Goal: Task Accomplishment & Management: Manage account settings

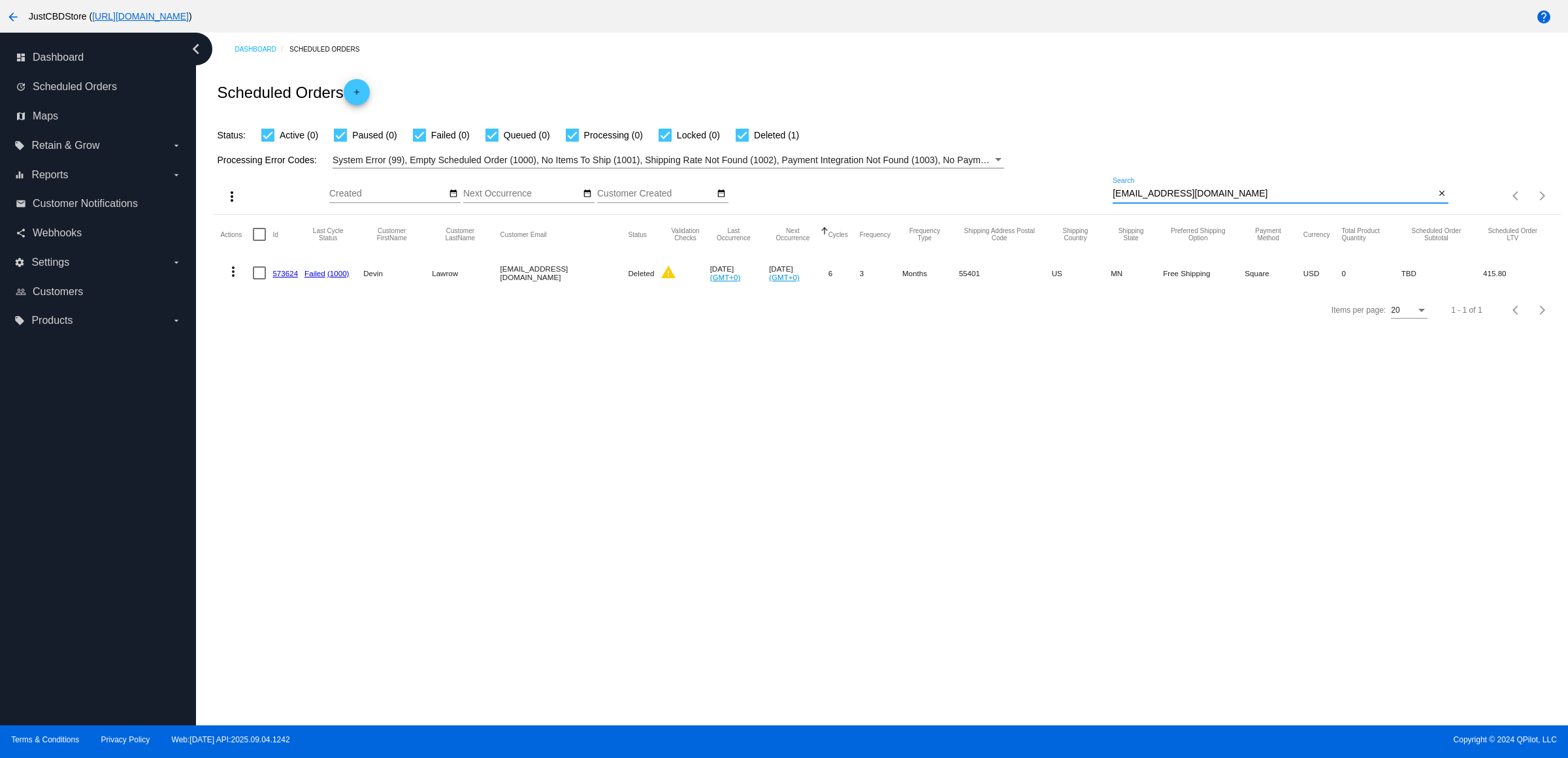
click at [20, 15] on mat-icon "arrow_back" at bounding box center [13, 17] width 16 height 16
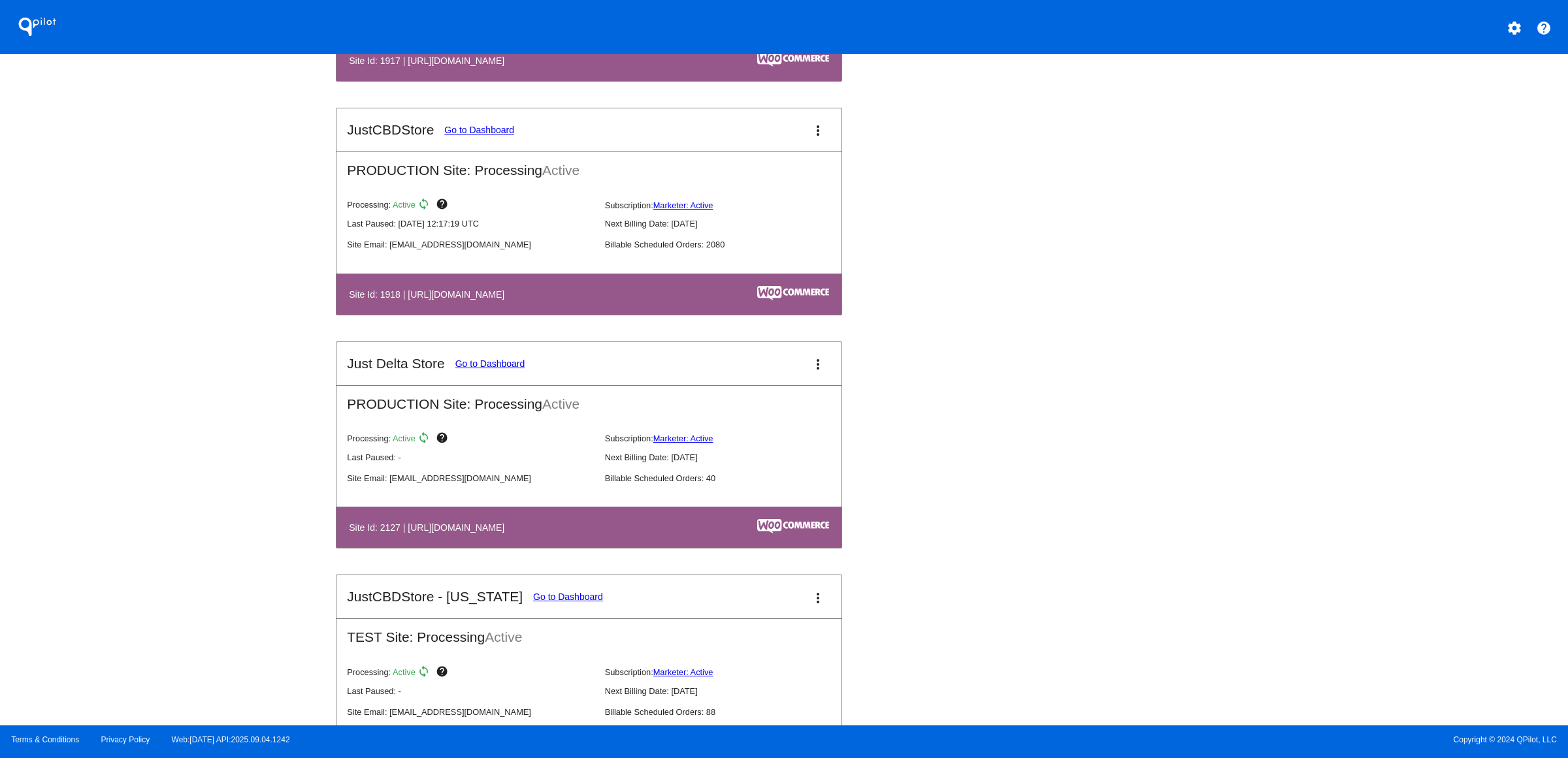
scroll to position [1796, 0]
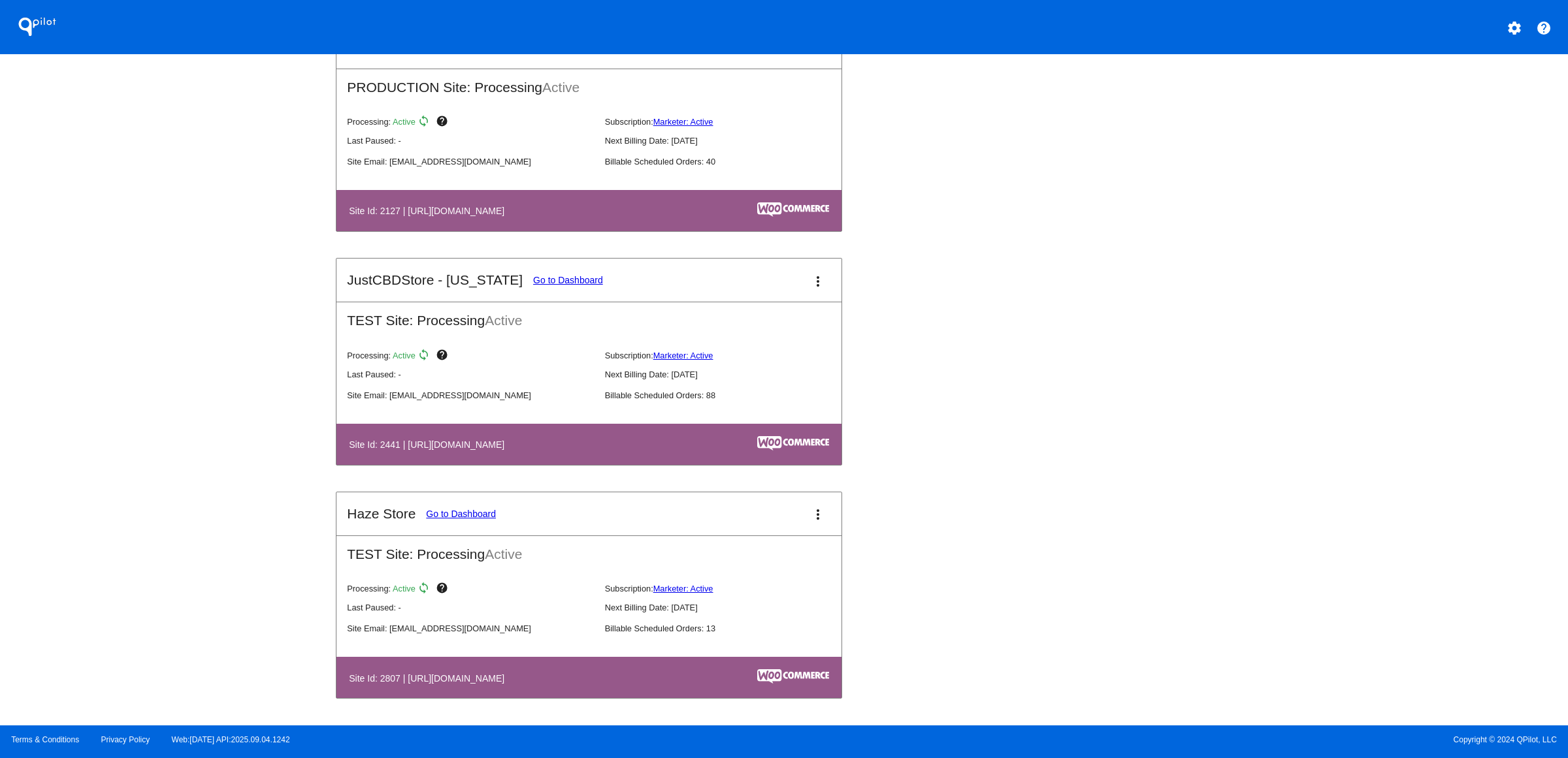
click at [533, 285] on link "Go to Dashboard" at bounding box center [568, 280] width 70 height 11
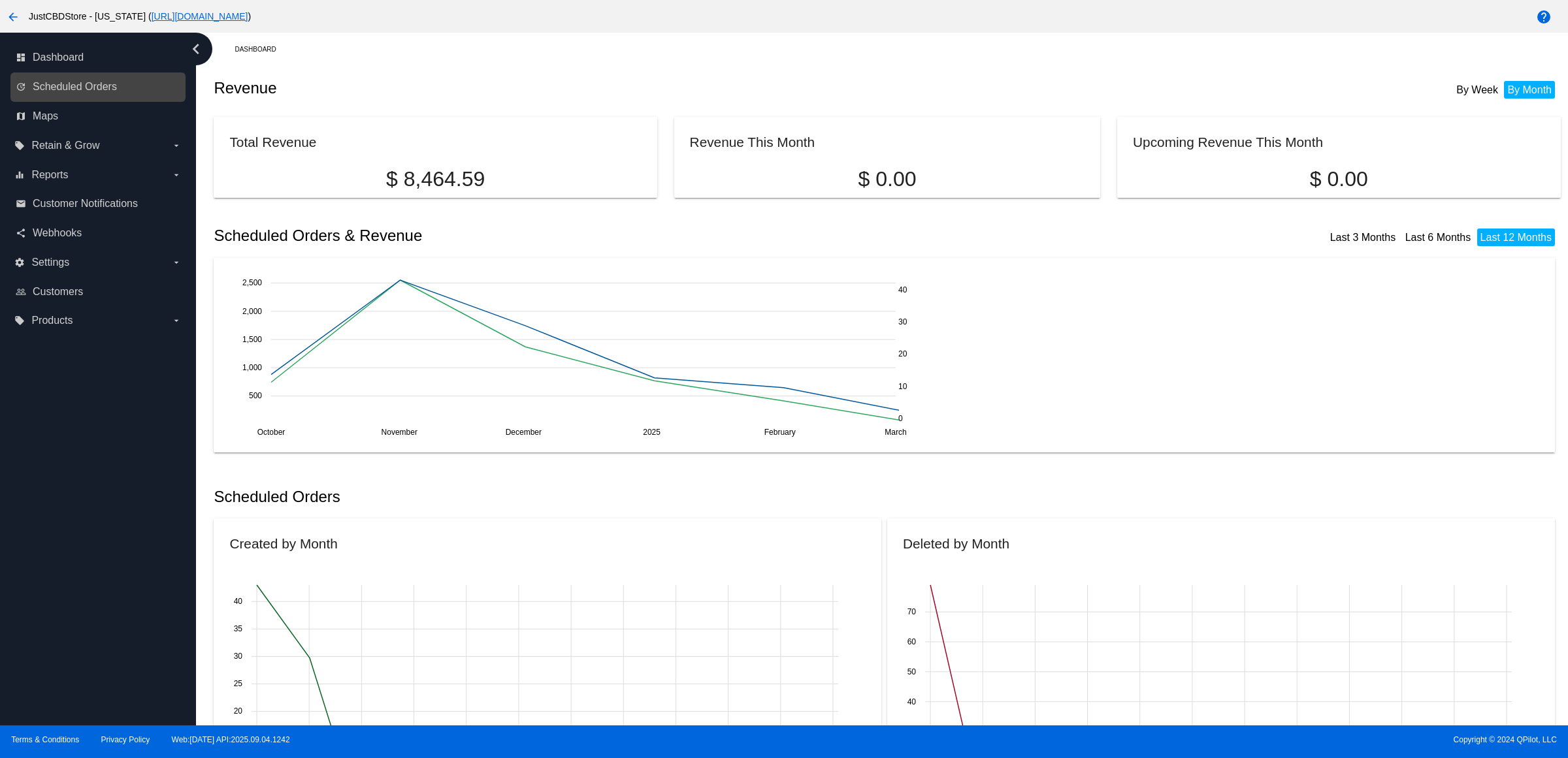
click at [97, 97] on link "update Scheduled Orders" at bounding box center [98, 87] width 166 height 21
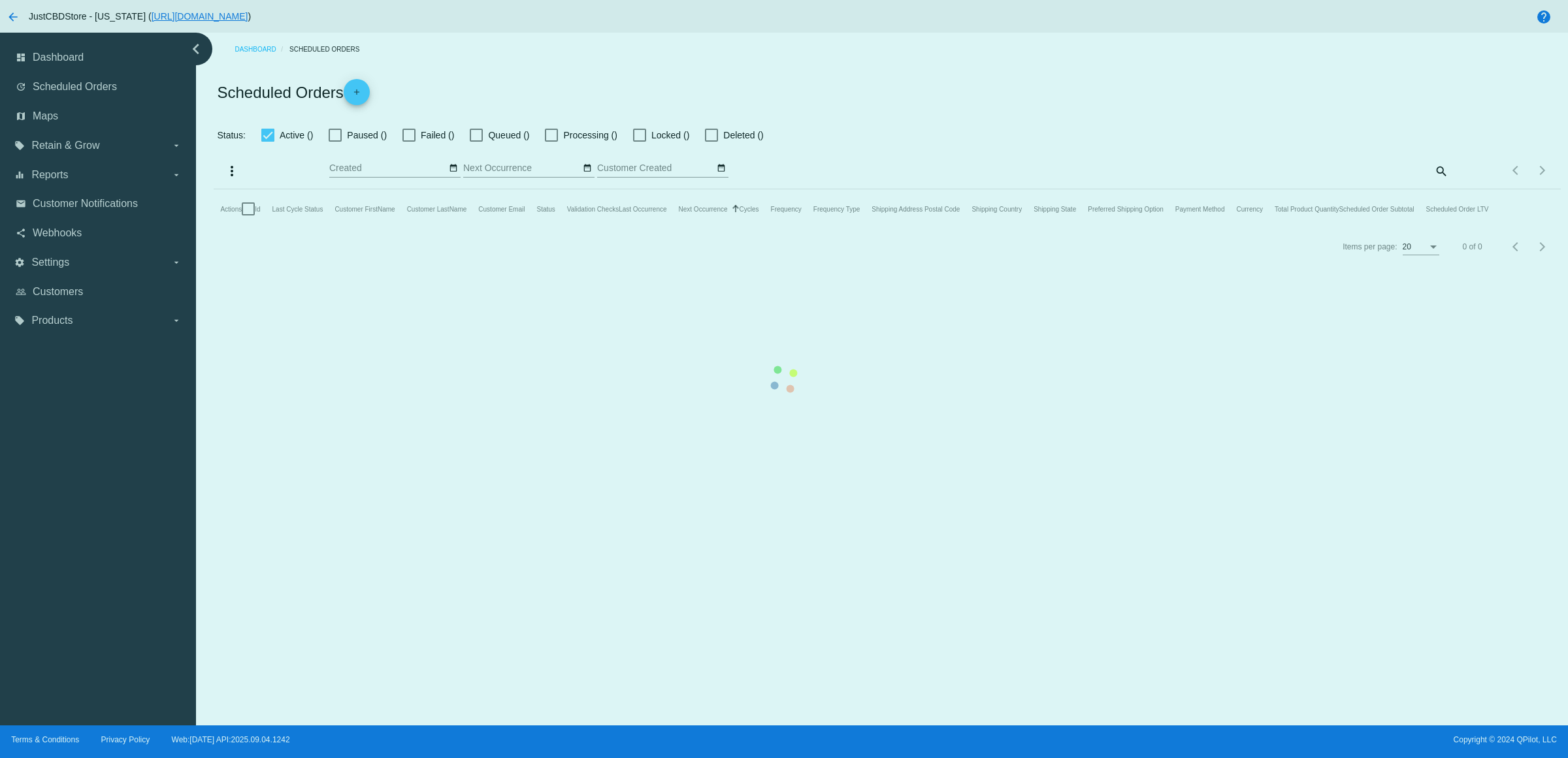
checkbox input "true"
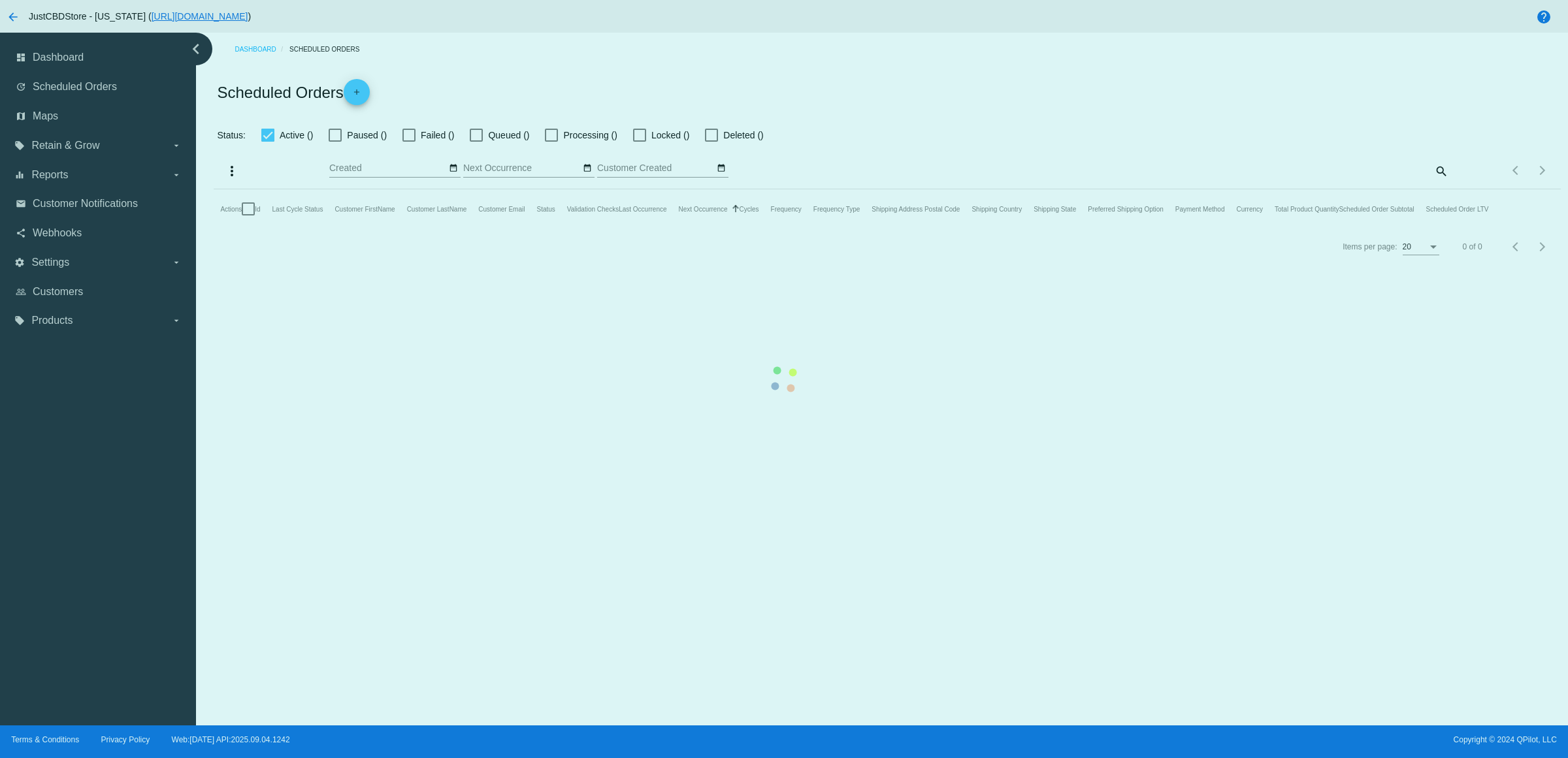
checkbox input "true"
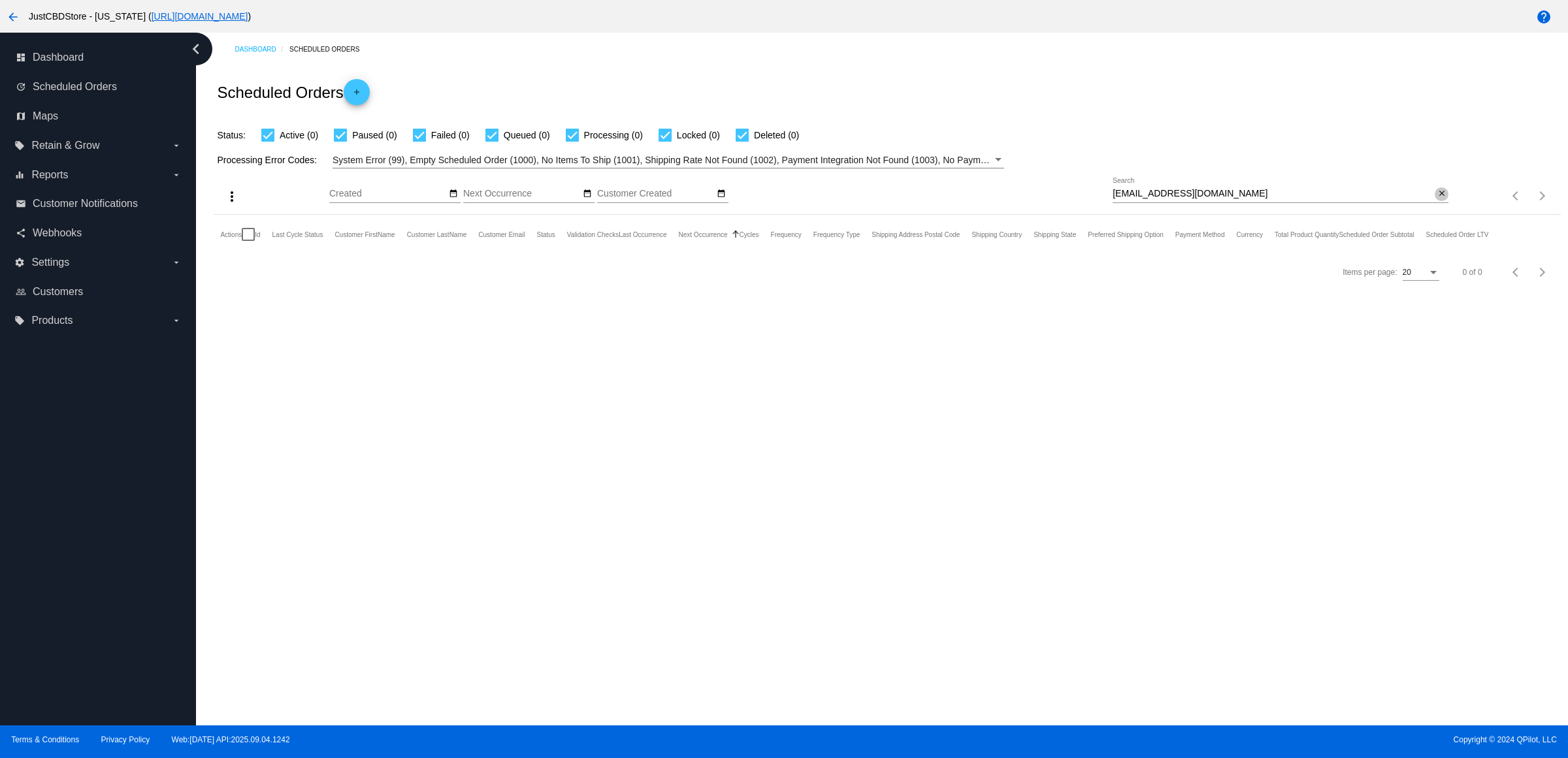
click at [1437, 199] on mat-icon "close" at bounding box center [1442, 193] width 9 height 11
click at [1434, 199] on input "Search" at bounding box center [1281, 193] width 336 height 11
type input "[EMAIL_ADDRESS][DOMAIN_NAME]"
click at [20, 23] on mat-icon "arrow_back" at bounding box center [13, 17] width 16 height 16
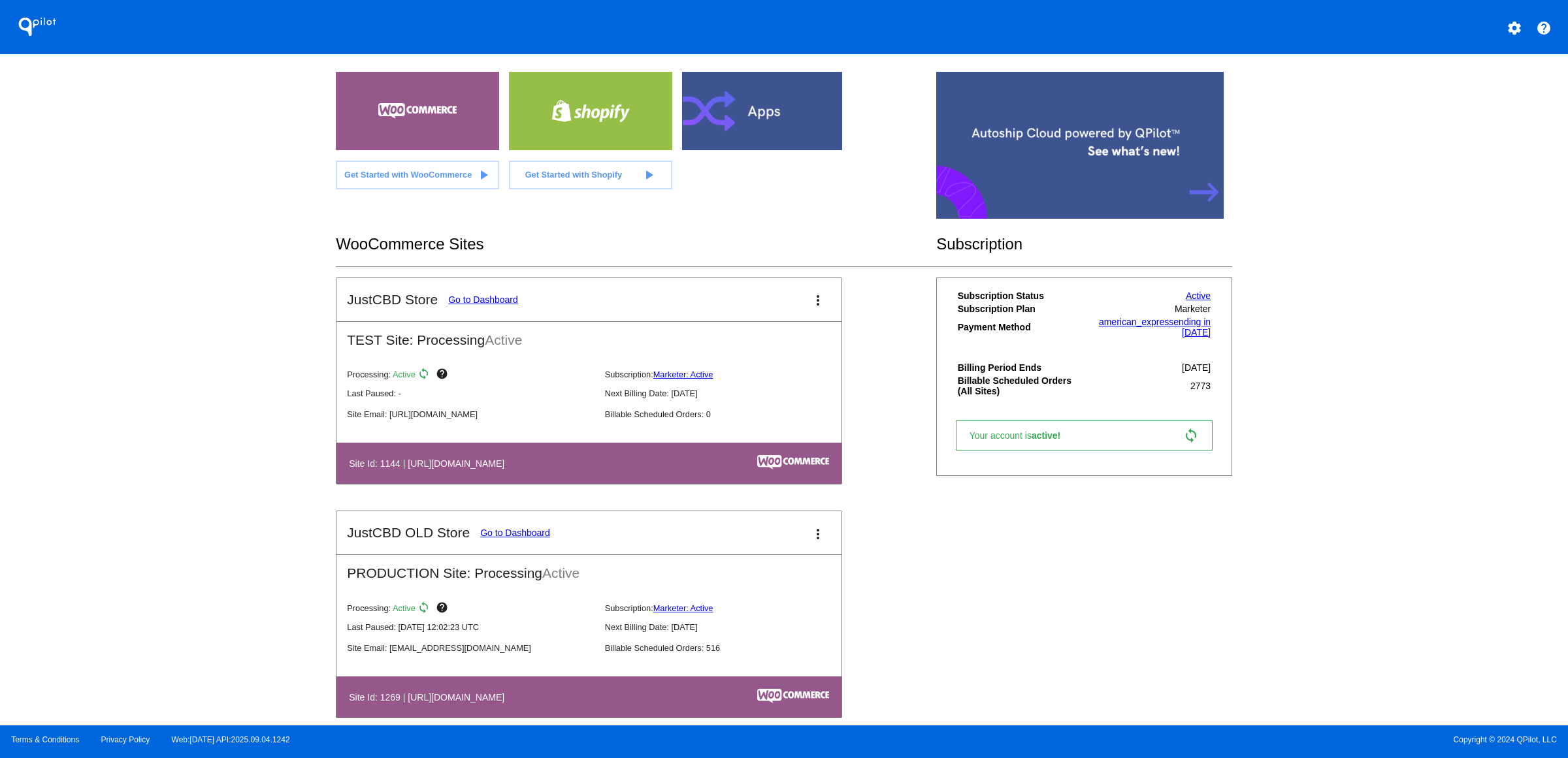
scroll to position [163, 0]
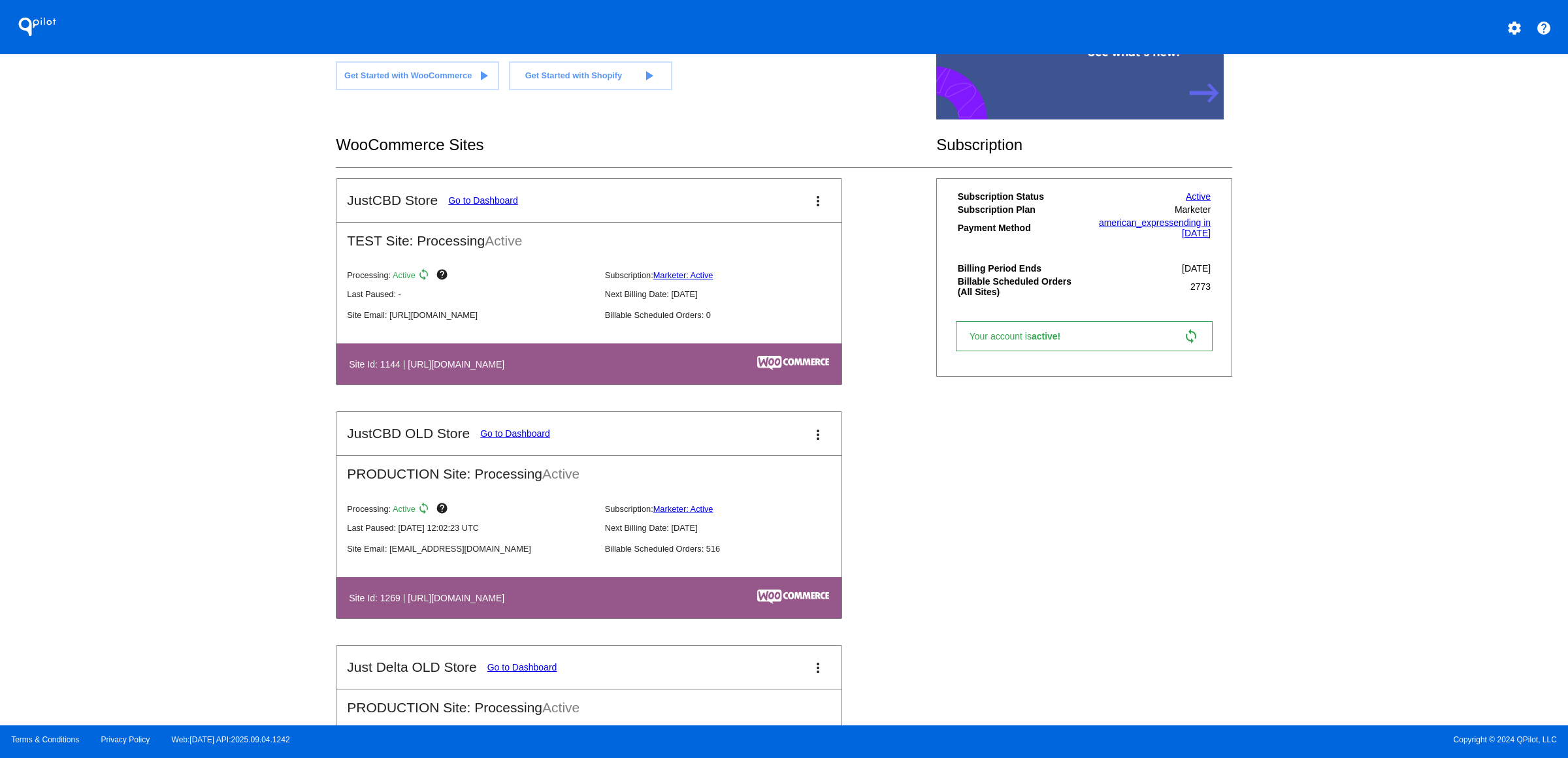
click at [448, 206] on link "Go to Dashboard" at bounding box center [483, 200] width 70 height 11
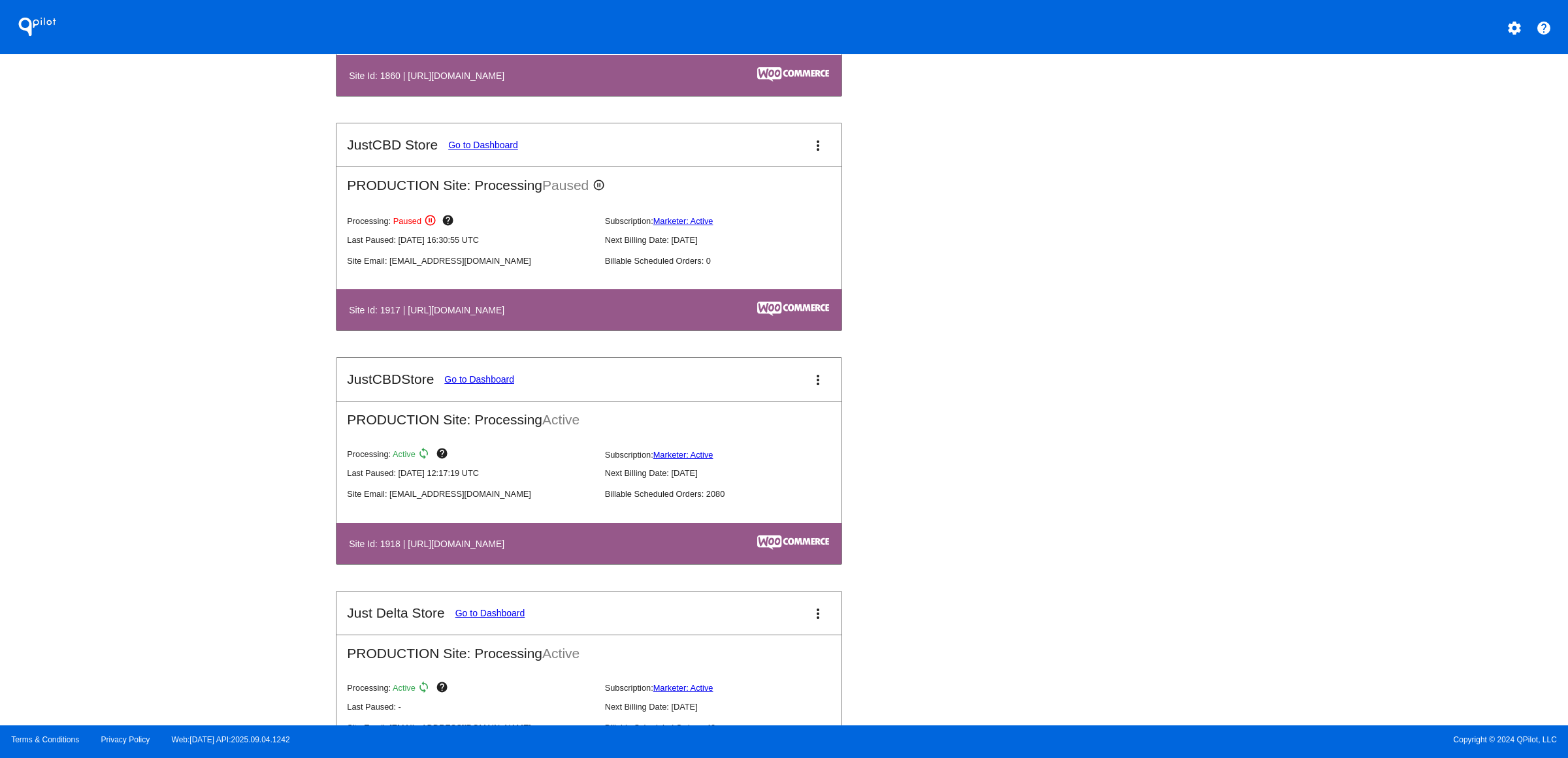
scroll to position [1556, 0]
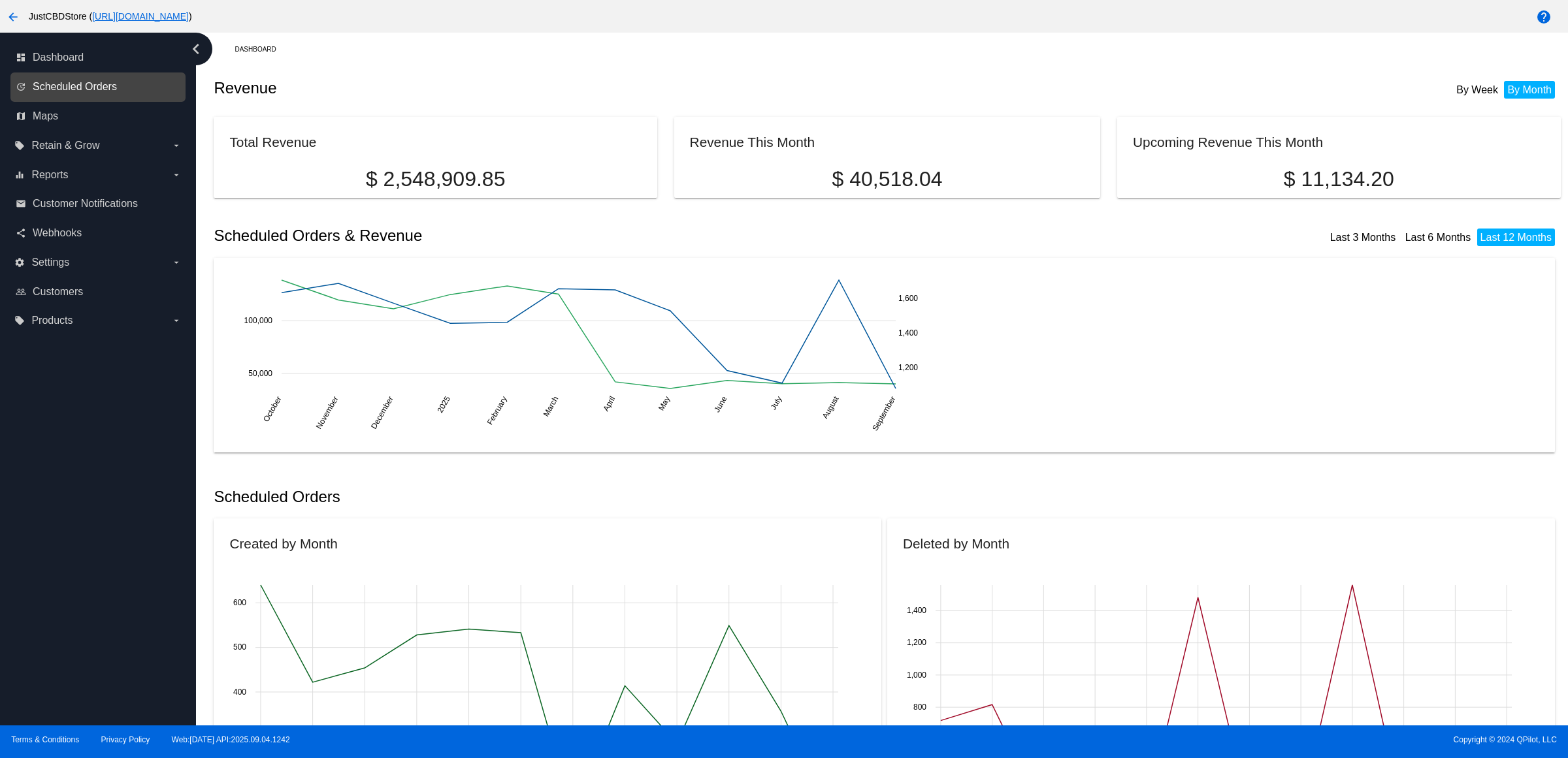
click at [115, 92] on span "Scheduled Orders" at bounding box center [74, 87] width 84 height 12
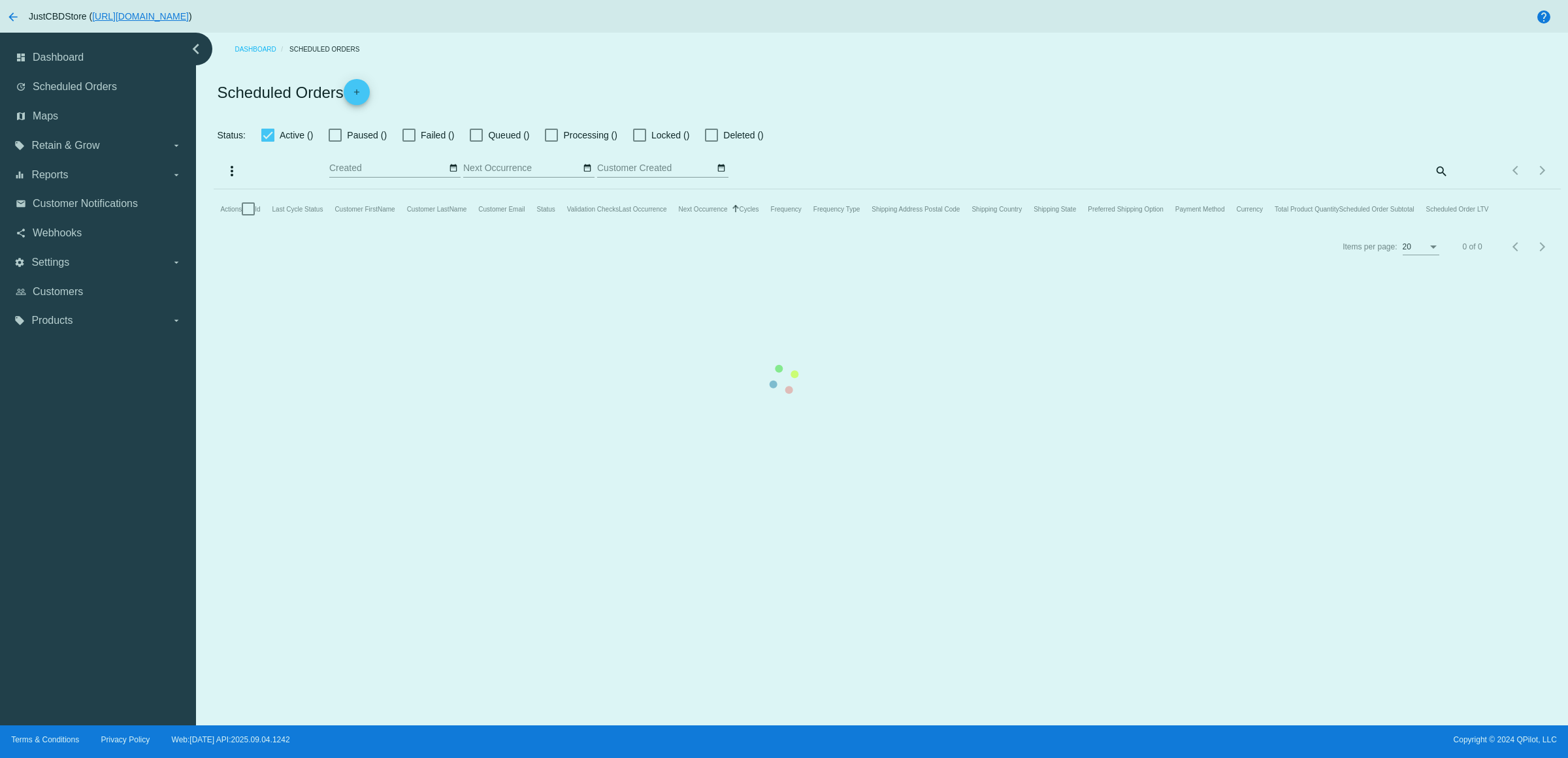
checkbox input "true"
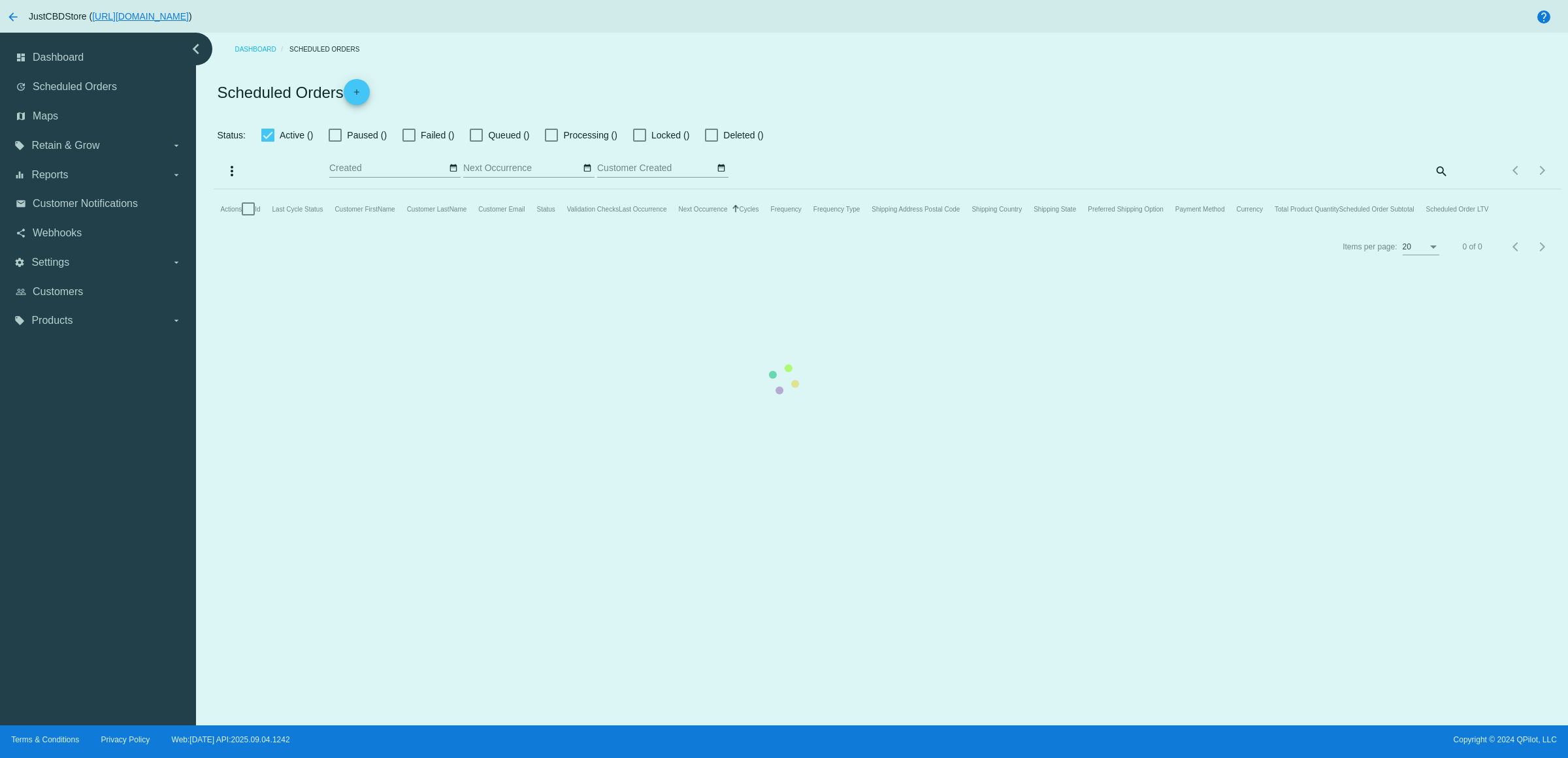
checkbox input "true"
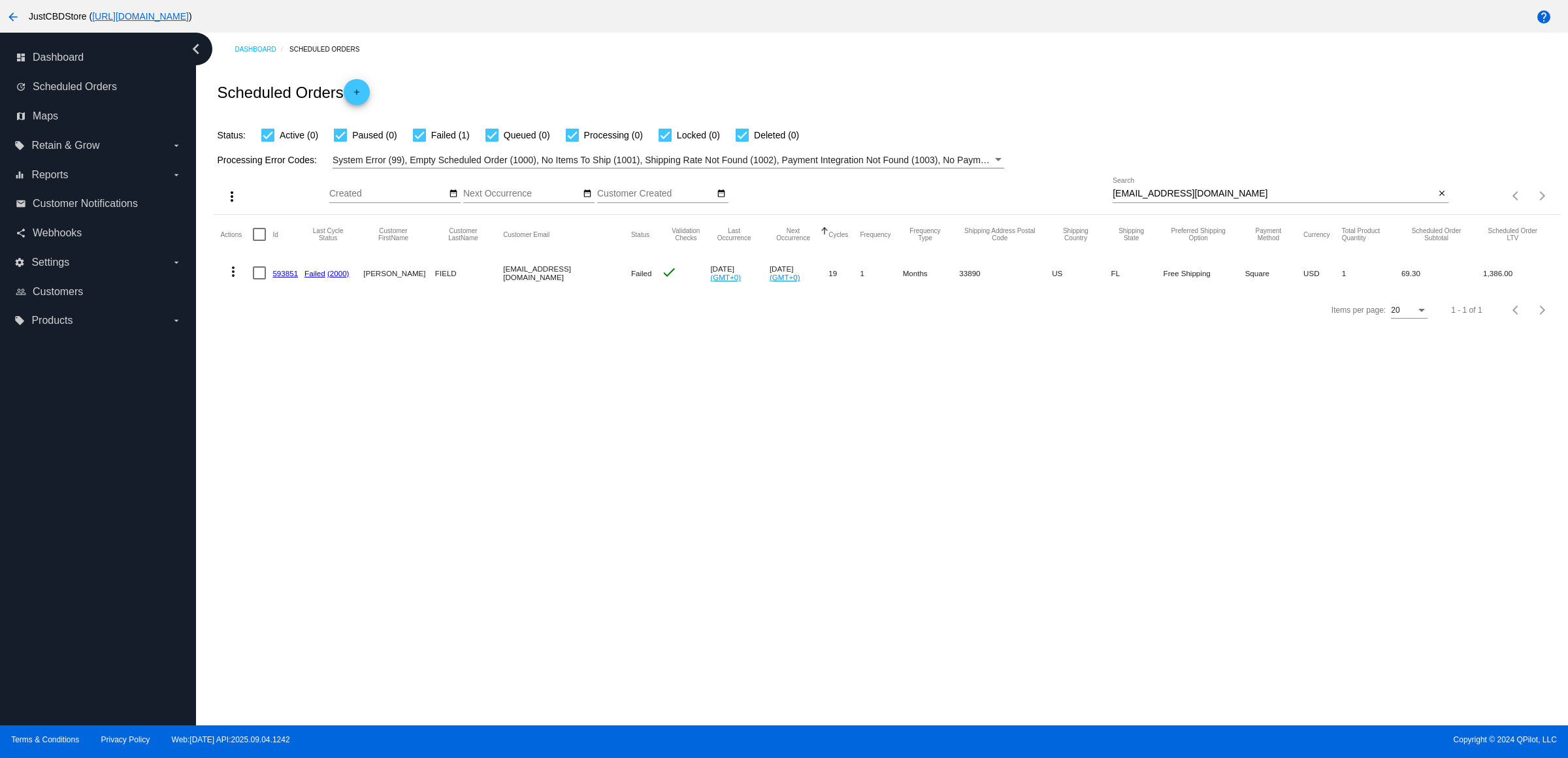
click at [297, 289] on mat-cell "593851" at bounding box center [288, 273] width 32 height 38
click at [297, 277] on link "593851" at bounding box center [285, 273] width 25 height 8
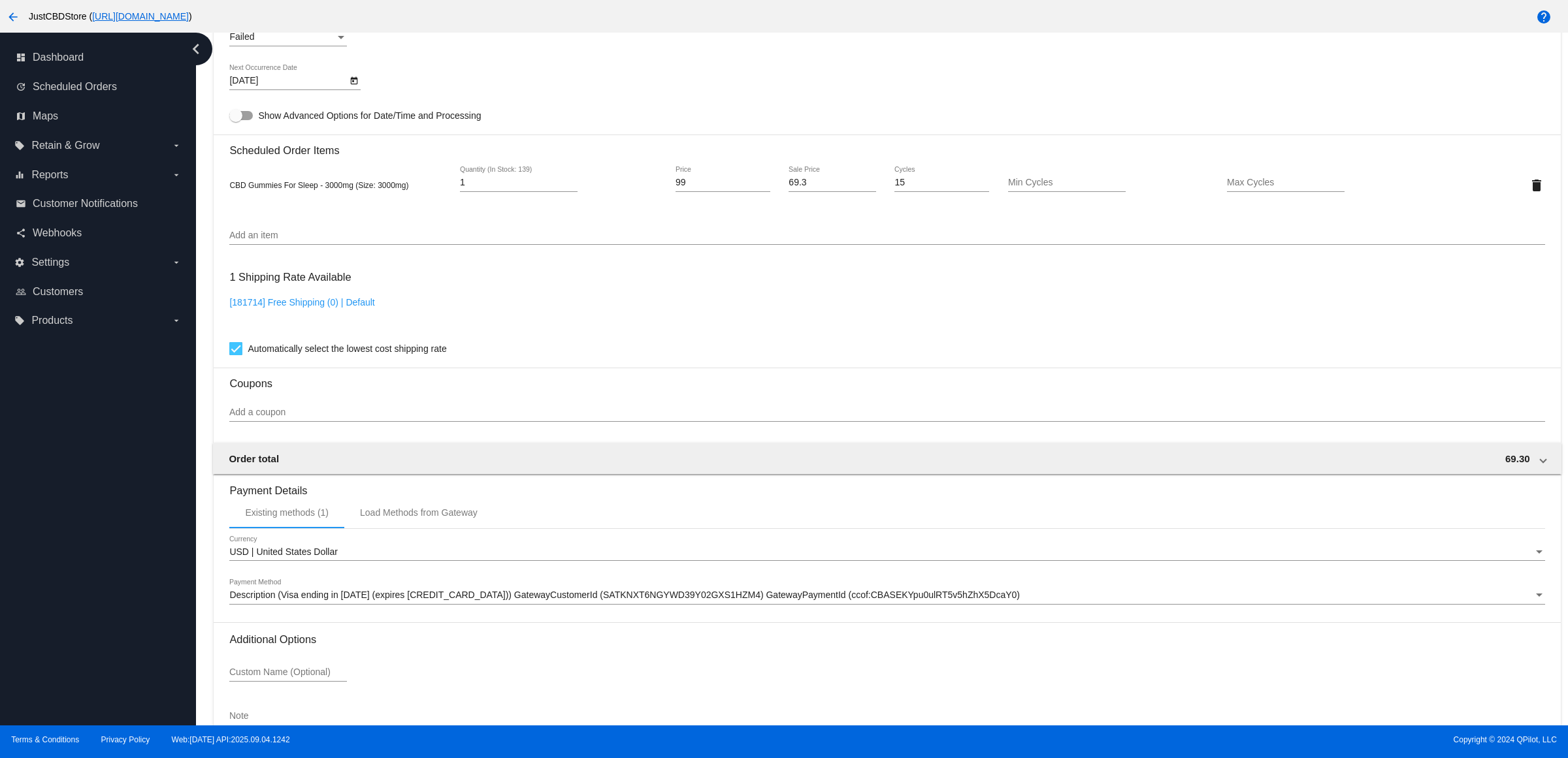
scroll to position [967, 0]
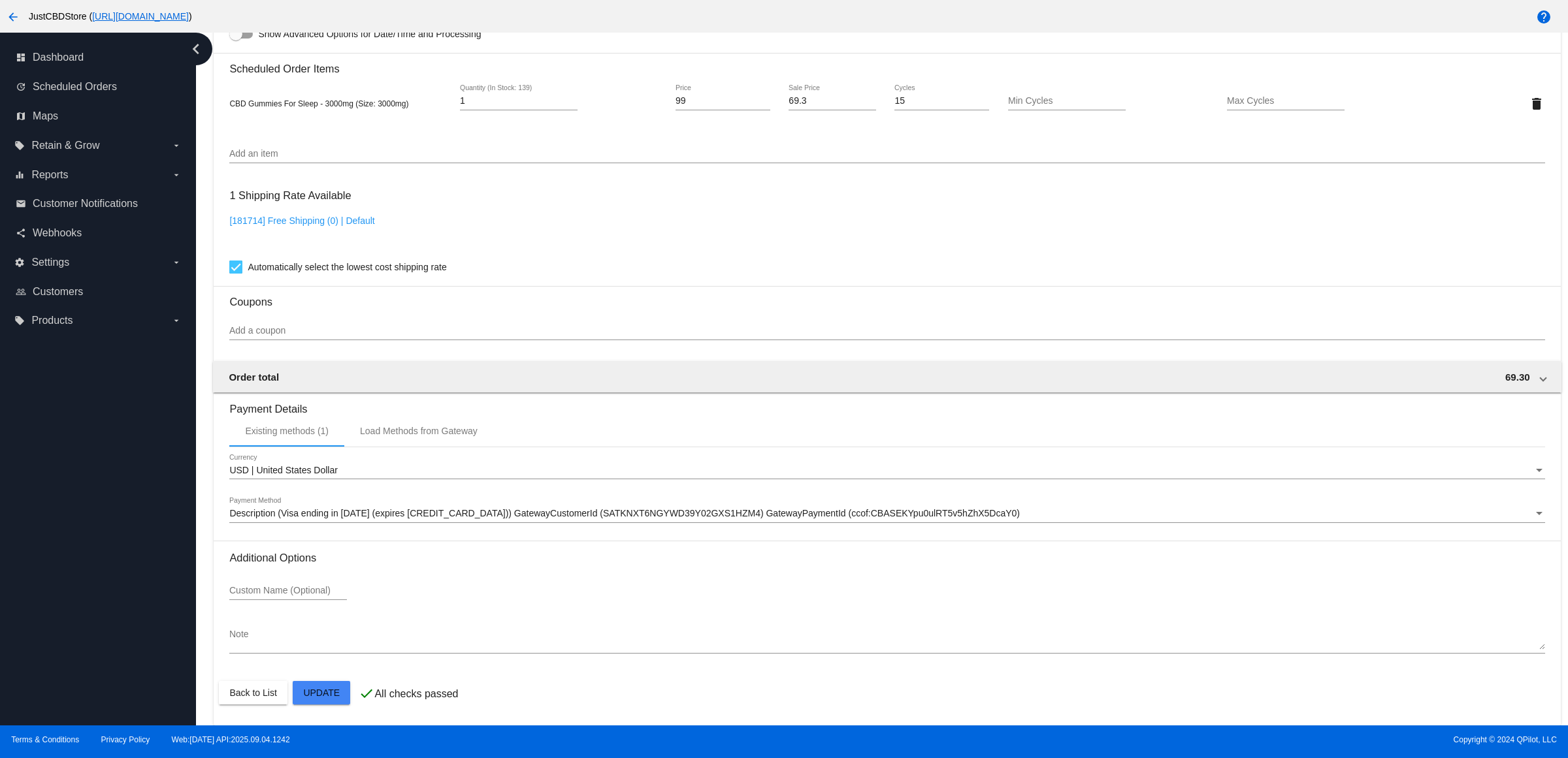
click at [559, 515] on span "Description (Visa ending in [DATE] (expires [CREDIT_CARD_DATA])) GatewayCustome…" at bounding box center [625, 513] width 791 height 11
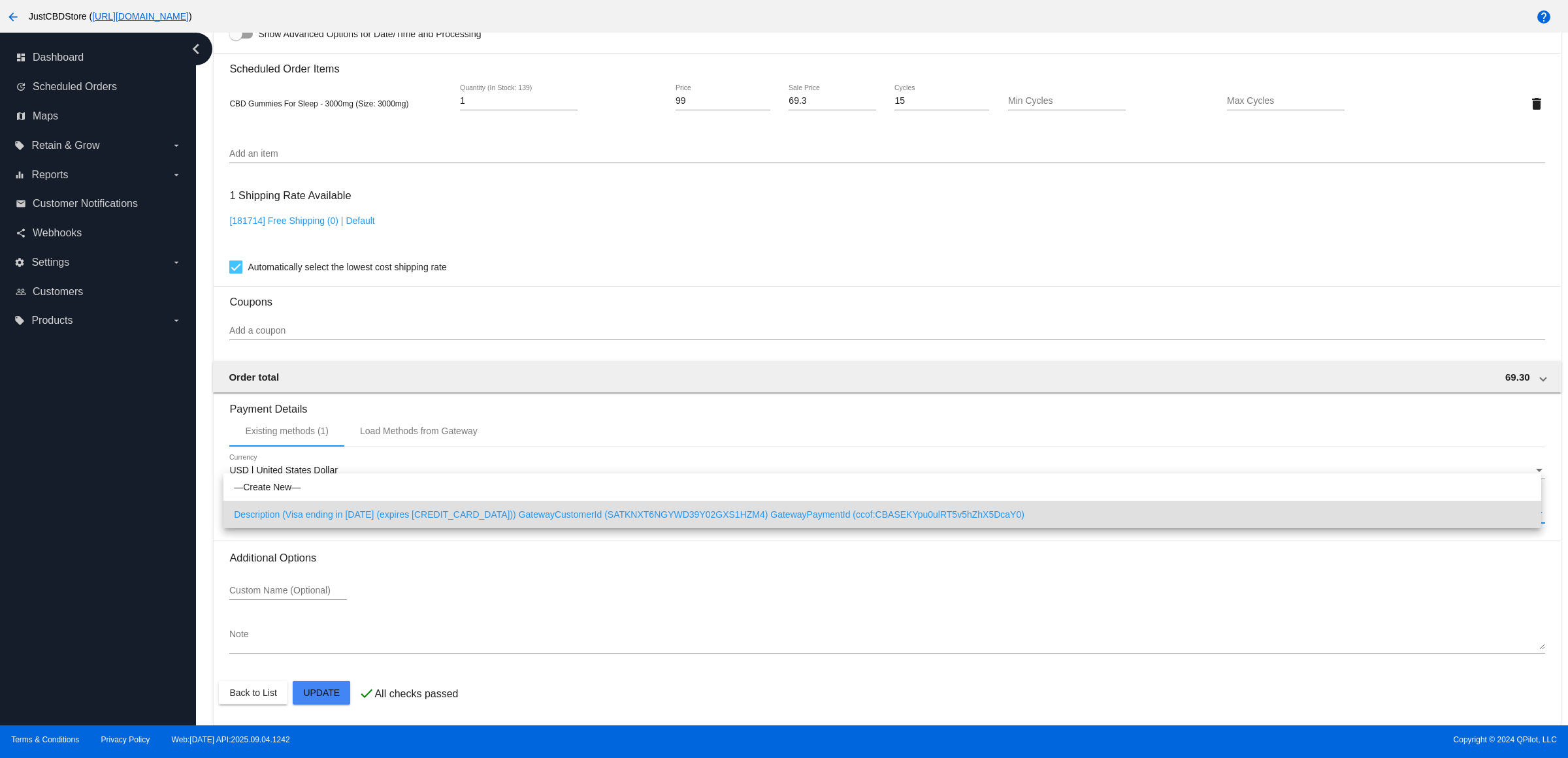
click at [645, 232] on div at bounding box center [784, 379] width 1568 height 758
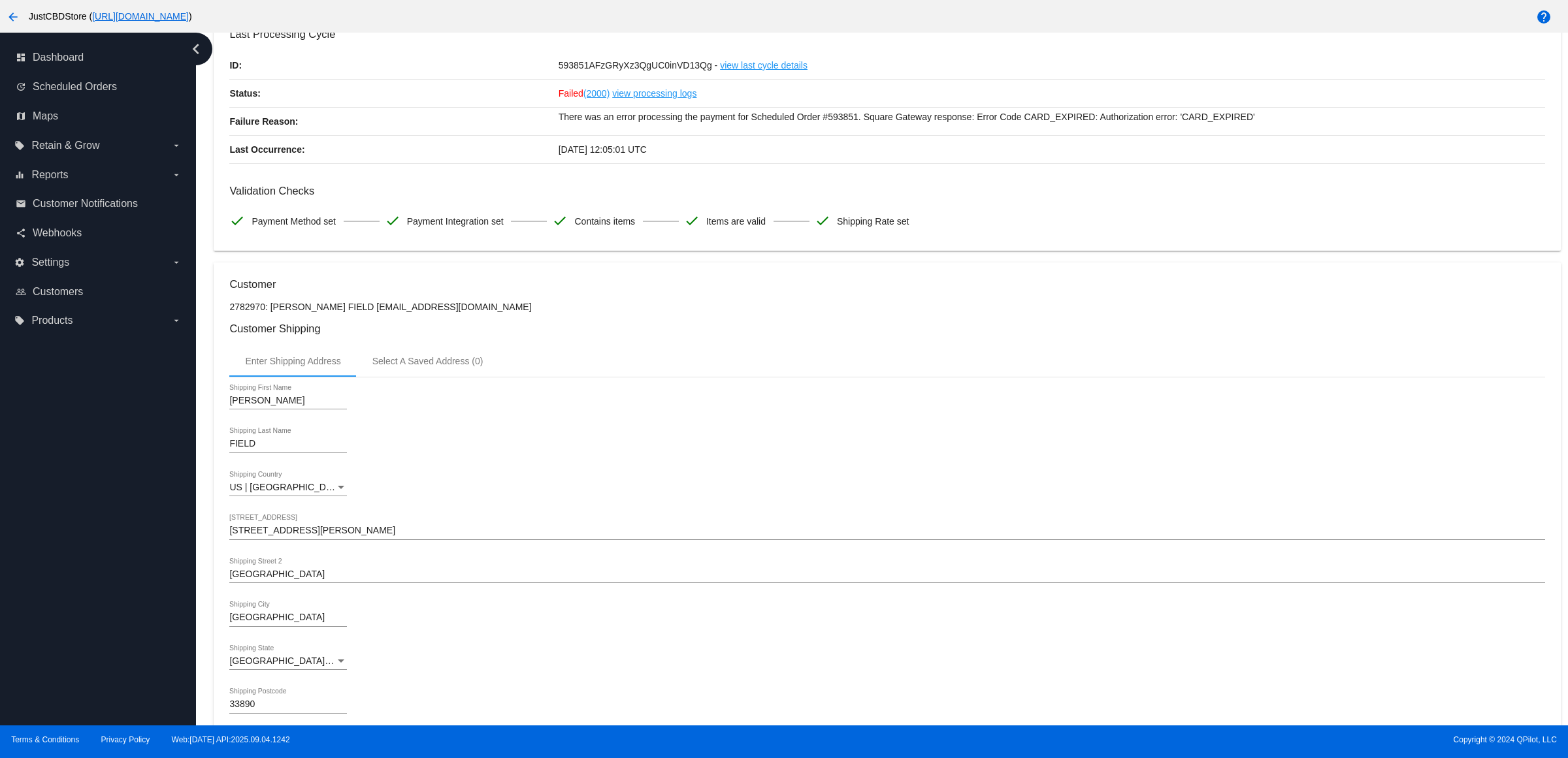
scroll to position [0, 0]
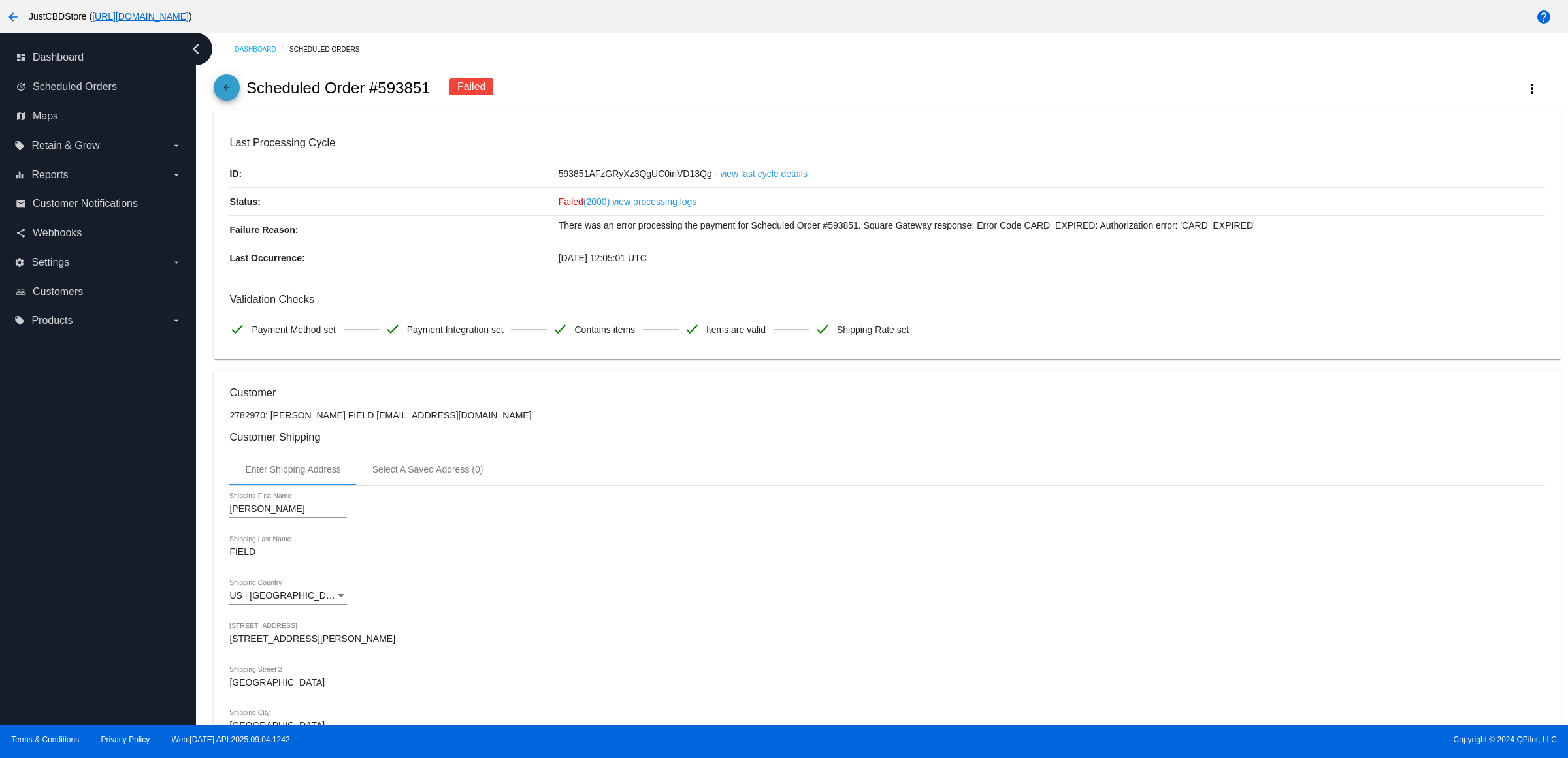
click at [224, 99] on mat-icon "arrow_back" at bounding box center [227, 91] width 16 height 16
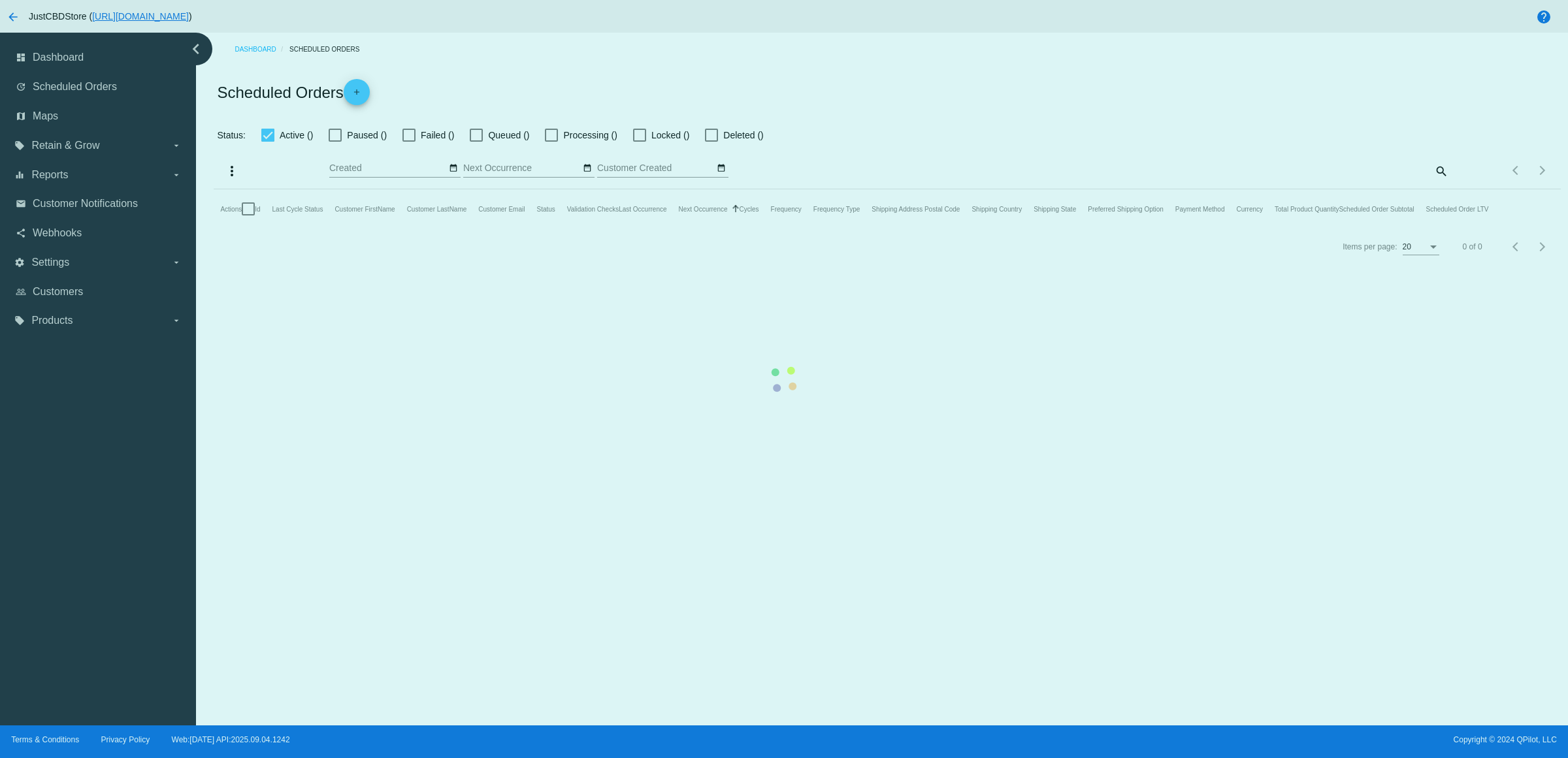
checkbox input "true"
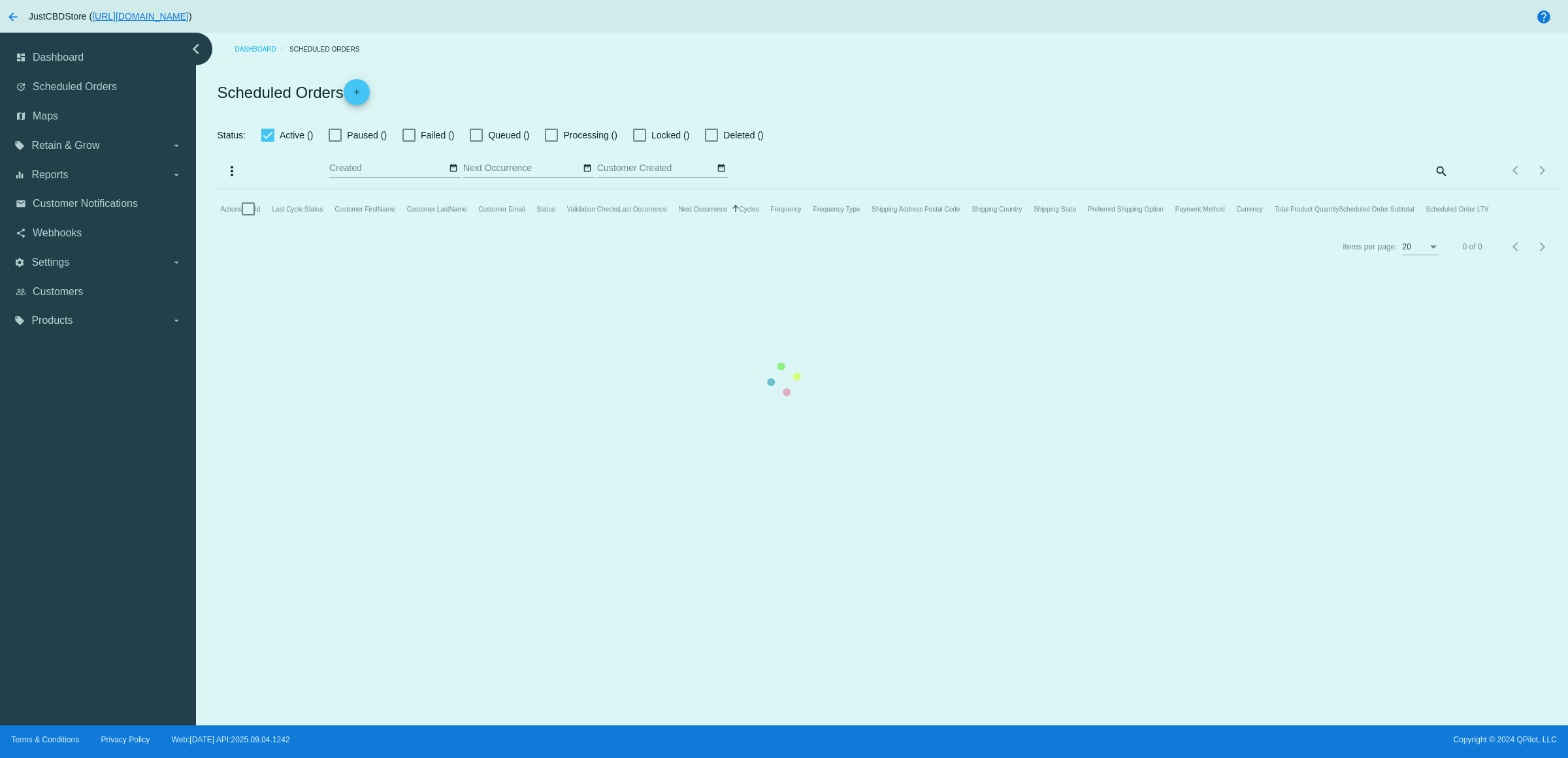
checkbox input "true"
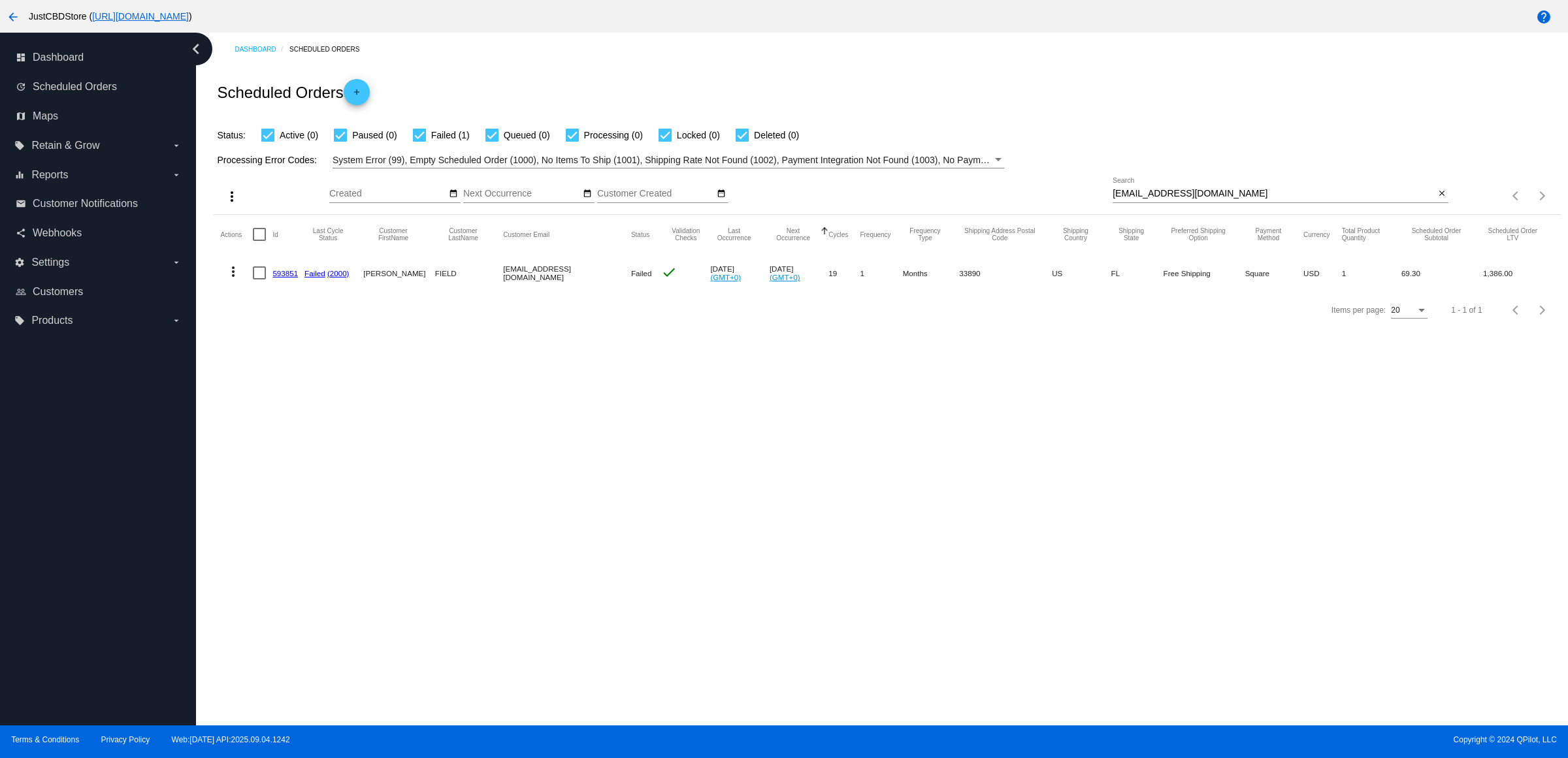
click at [1438, 199] on mat-icon "close" at bounding box center [1442, 193] width 9 height 11
click at [1438, 206] on mat-icon "search" at bounding box center [1441, 196] width 16 height 20
type input "[EMAIL_ADDRESS][DOMAIN_NAME]"
click at [227, 284] on button "more_vert" at bounding box center [233, 270] width 26 height 26
click at [301, 464] on button "delete Delete" at bounding box center [289, 454] width 130 height 31
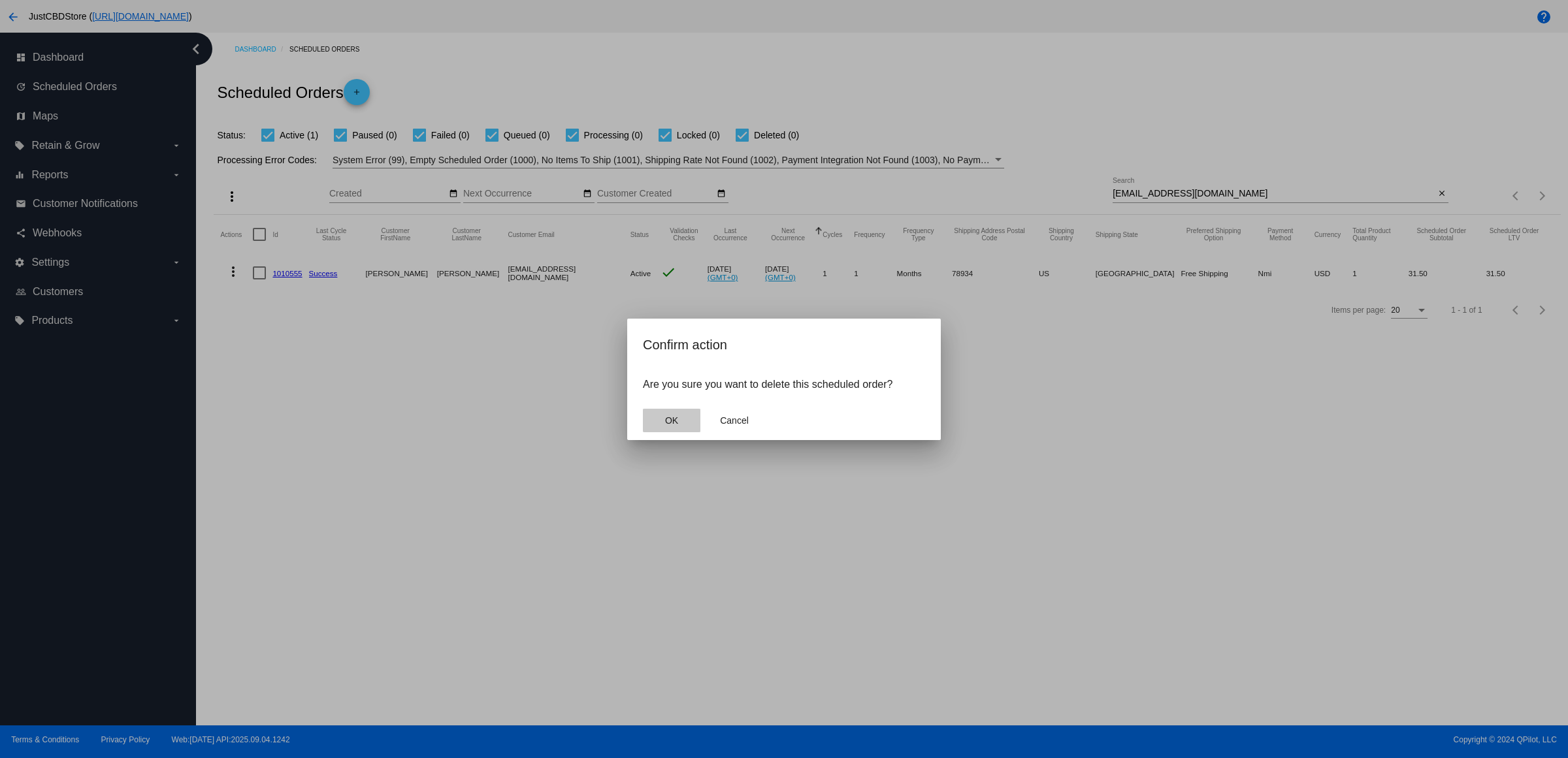
drag, startPoint x: 681, startPoint y: 429, endPoint x: 987, endPoint y: 486, distance: 311.3
click at [681, 429] on button "OK" at bounding box center [671, 420] width 57 height 23
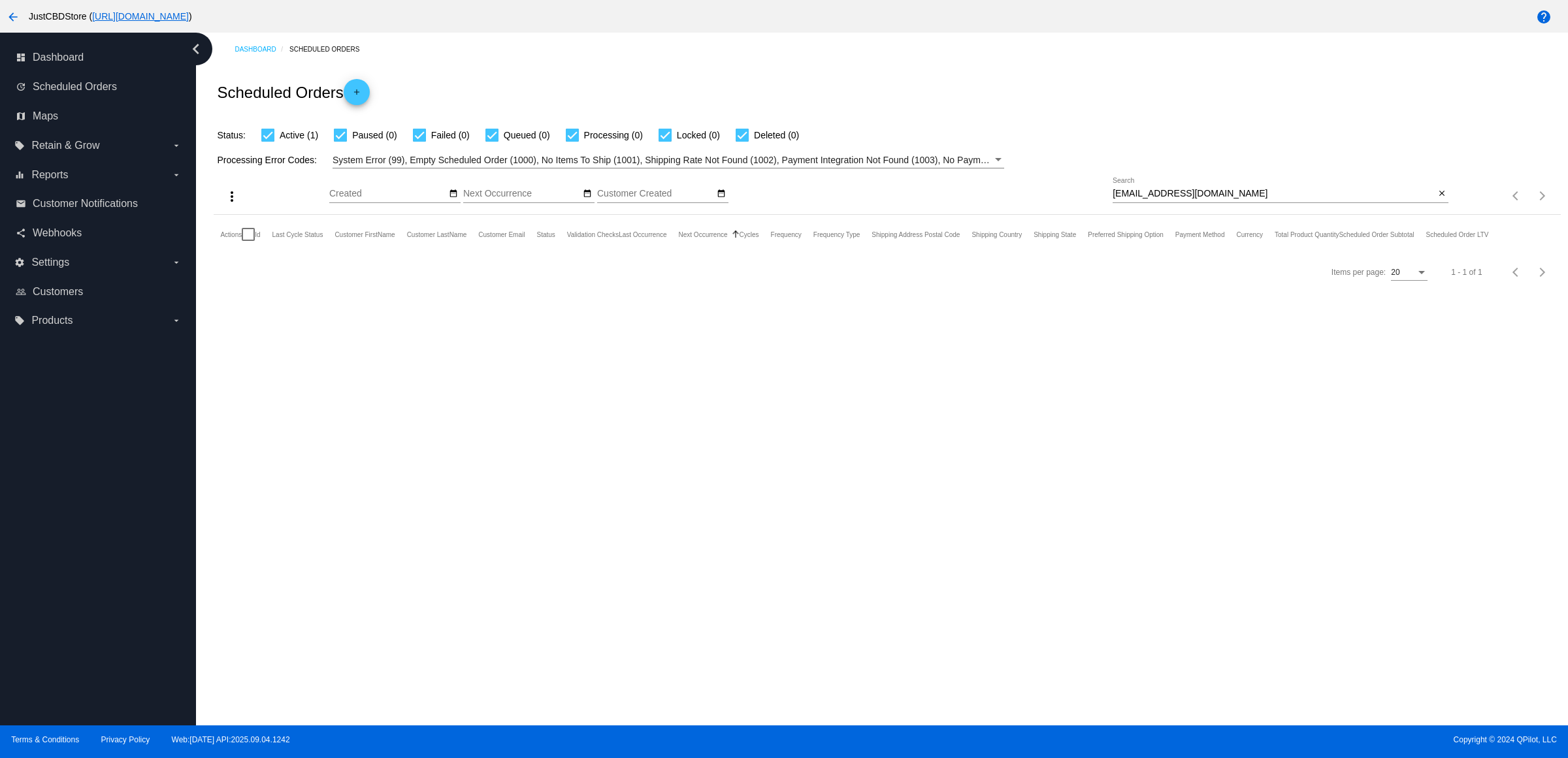
click at [1239, 449] on div "Dashboard Scheduled Orders Scheduled Orders add Status: Active (1) Paused (0) F…" at bounding box center [882, 379] width 1372 height 693
click at [1437, 199] on mat-icon "close" at bounding box center [1442, 193] width 9 height 11
